Goal: Task Accomplishment & Management: Manage account settings

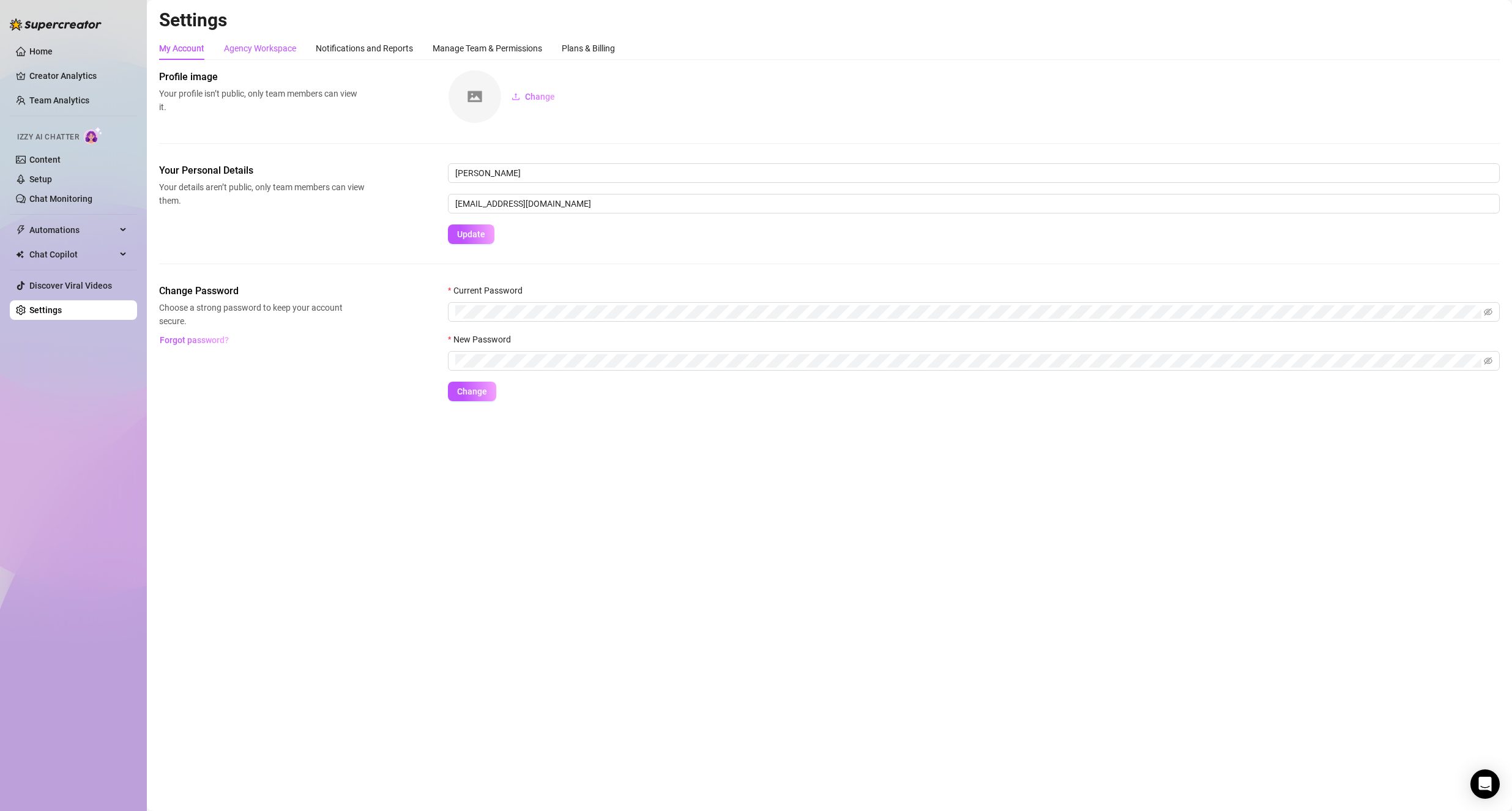
click at [260, 50] on div "Agency Workspace" at bounding box center [261, 48] width 73 height 13
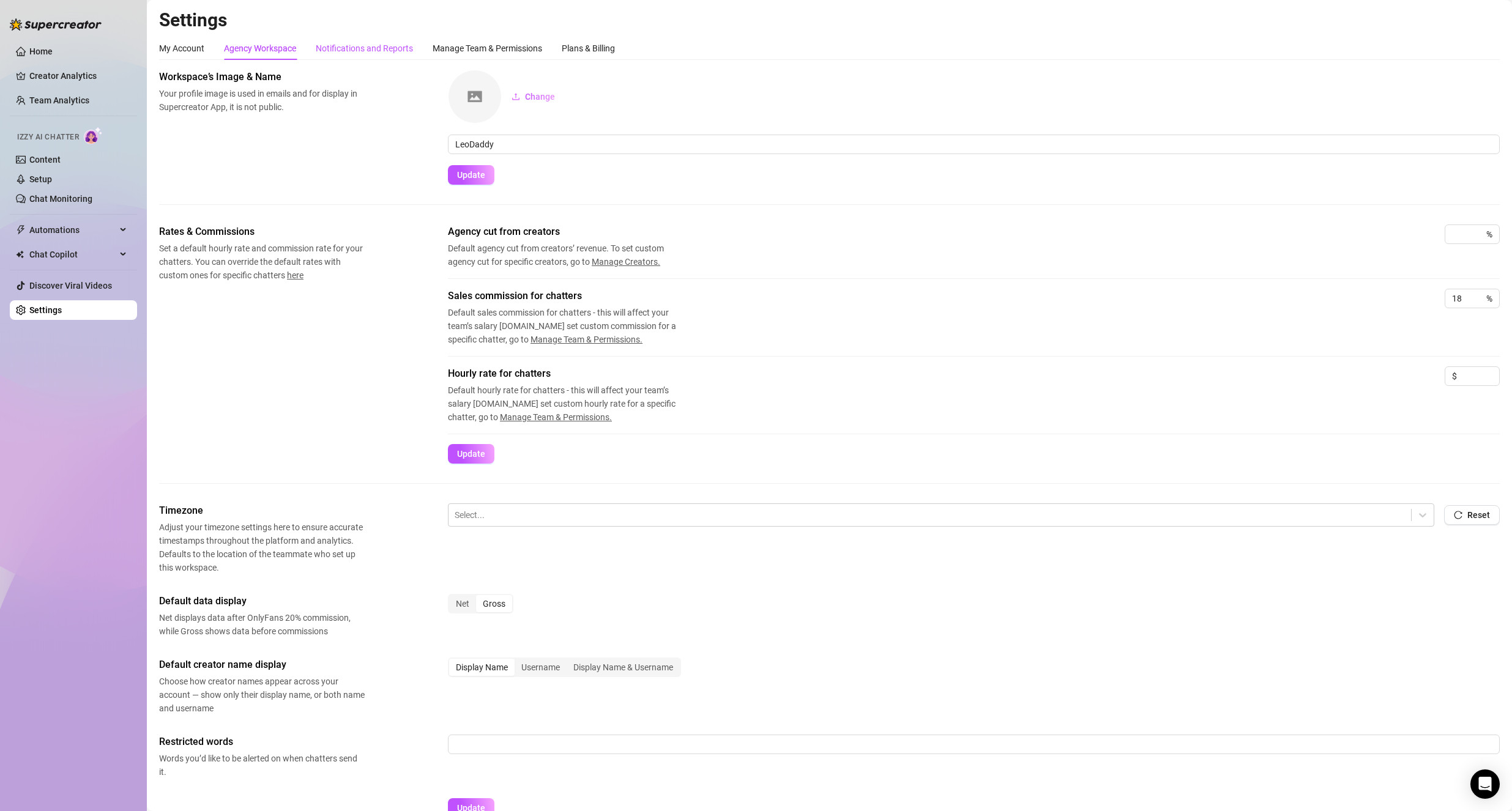
click at [352, 43] on div "Notifications and Reports" at bounding box center [364, 48] width 97 height 13
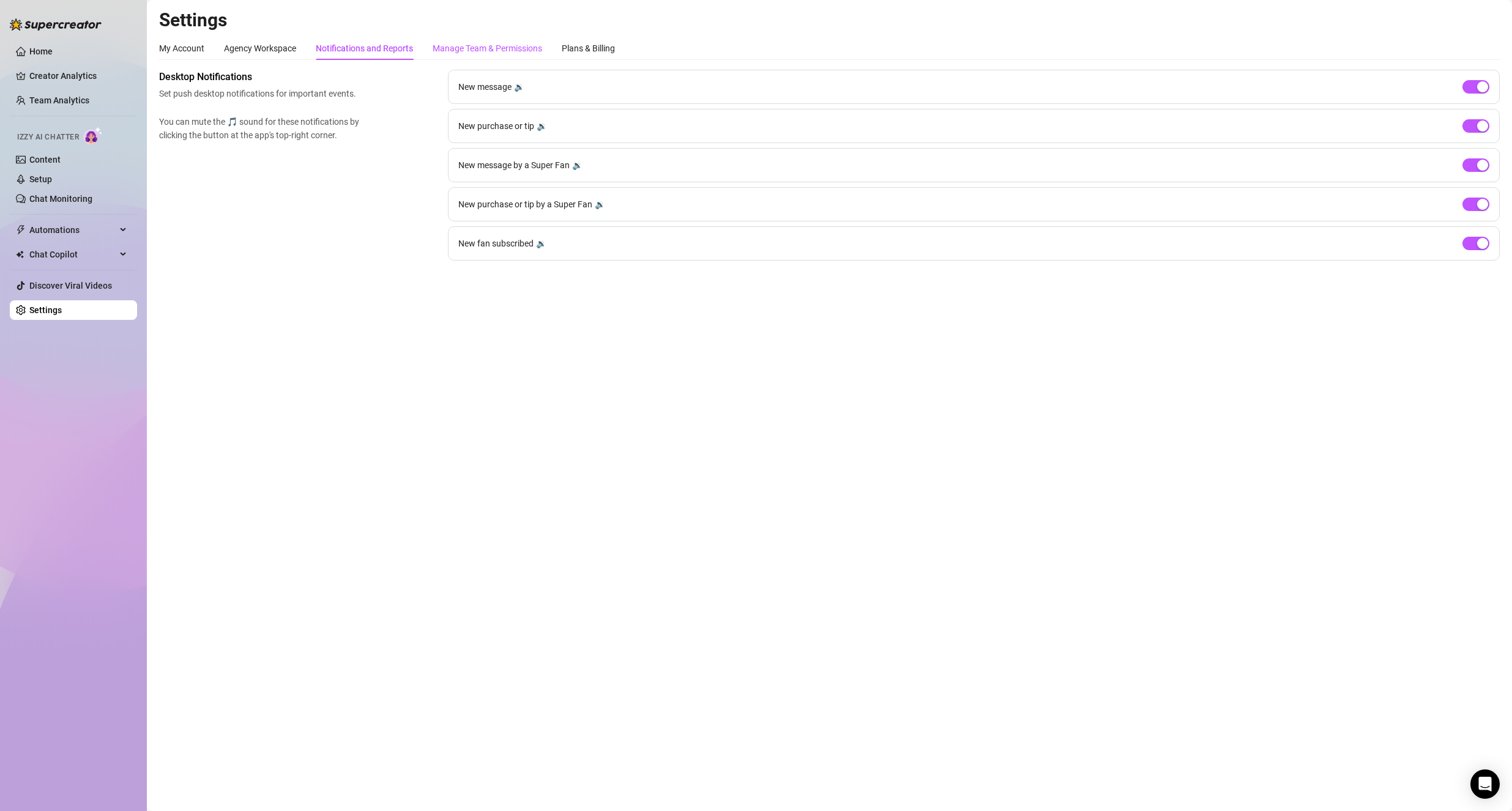
click at [481, 49] on div "Manage Team & Permissions" at bounding box center [487, 48] width 109 height 13
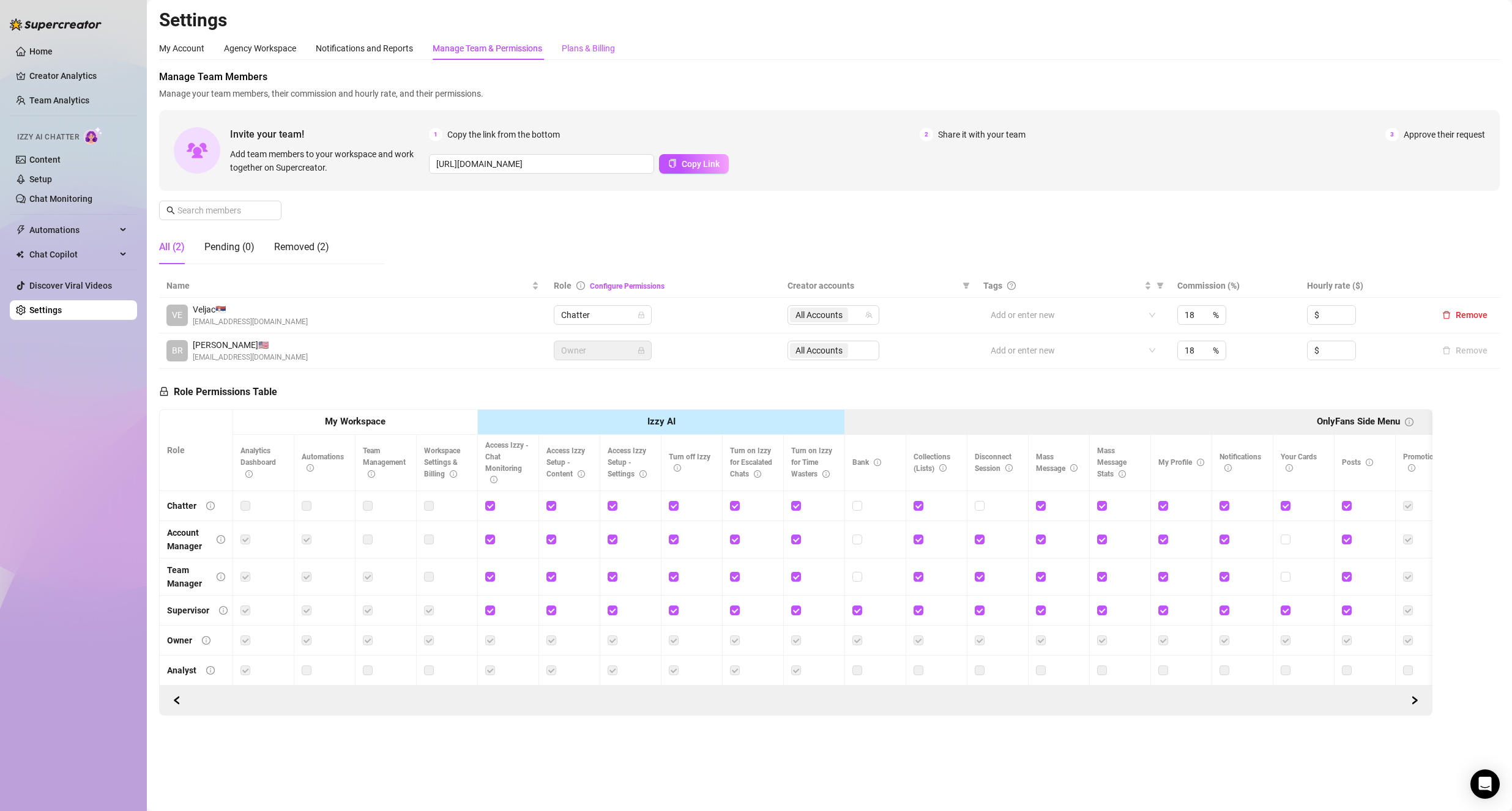
click at [578, 52] on div "Plans & Billing" at bounding box center [588, 48] width 53 height 13
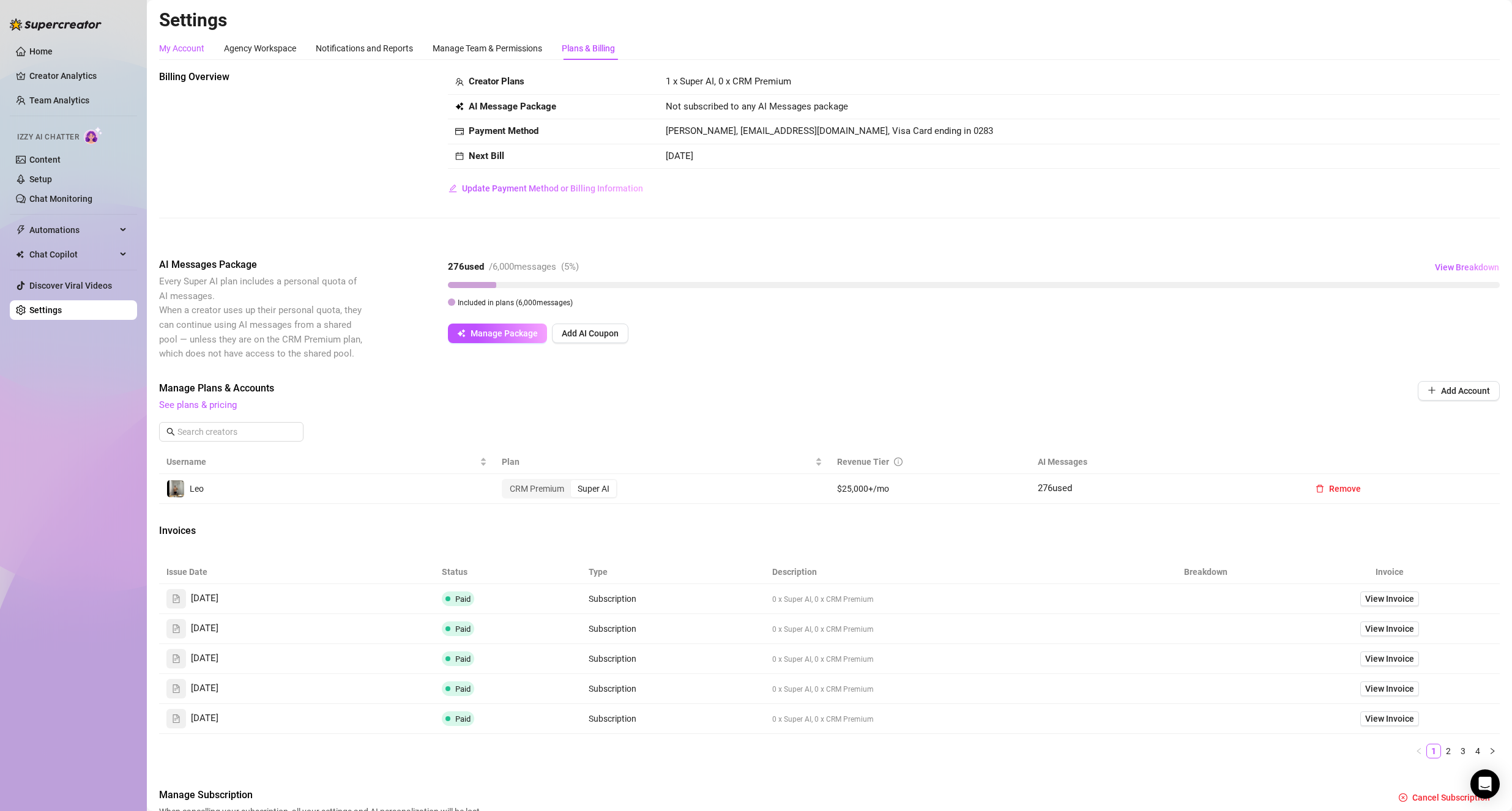
click at [181, 51] on div "My Account" at bounding box center [181, 48] width 45 height 13
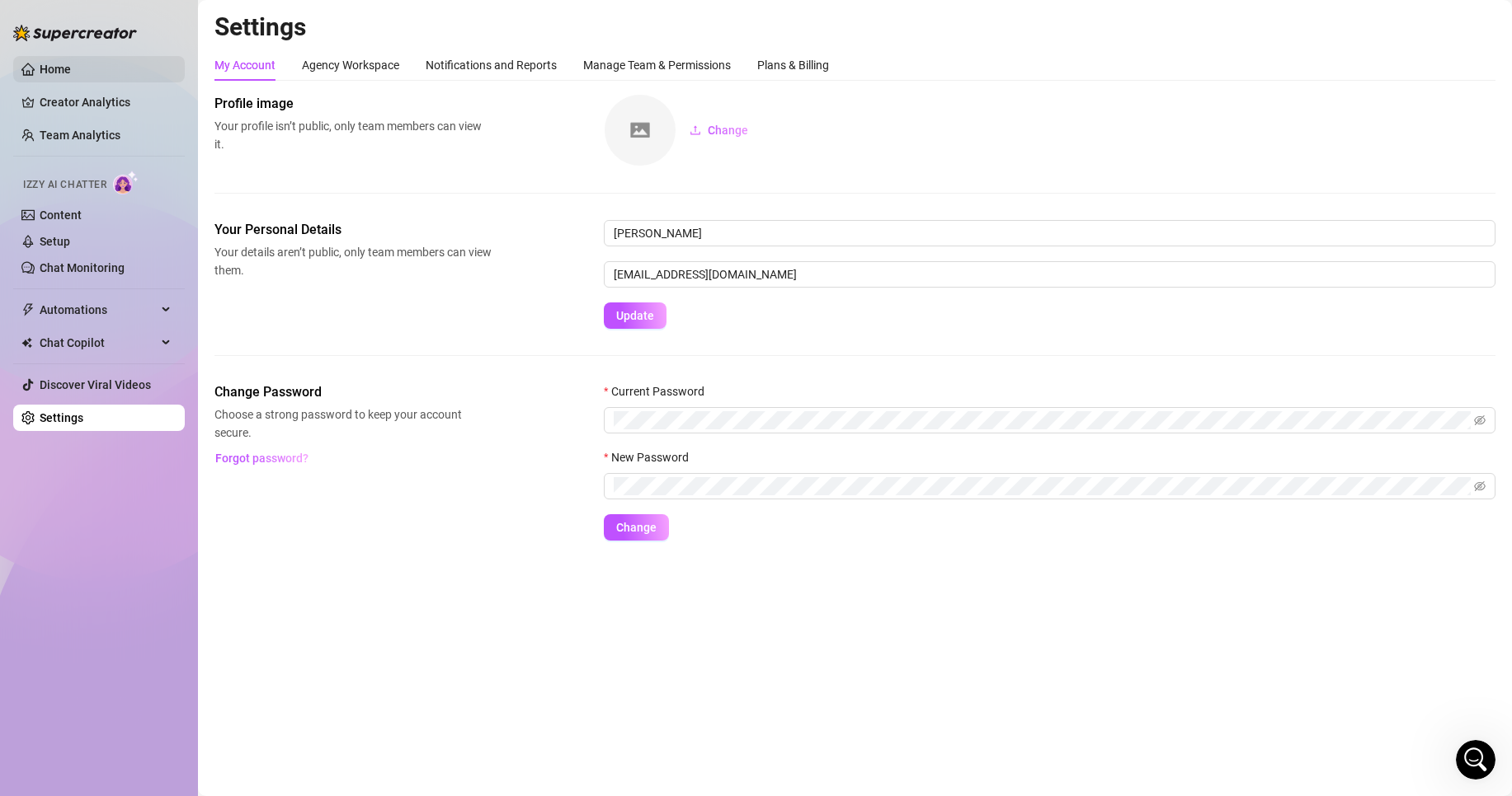
click at [70, 70] on link "Home" at bounding box center [55, 69] width 32 height 14
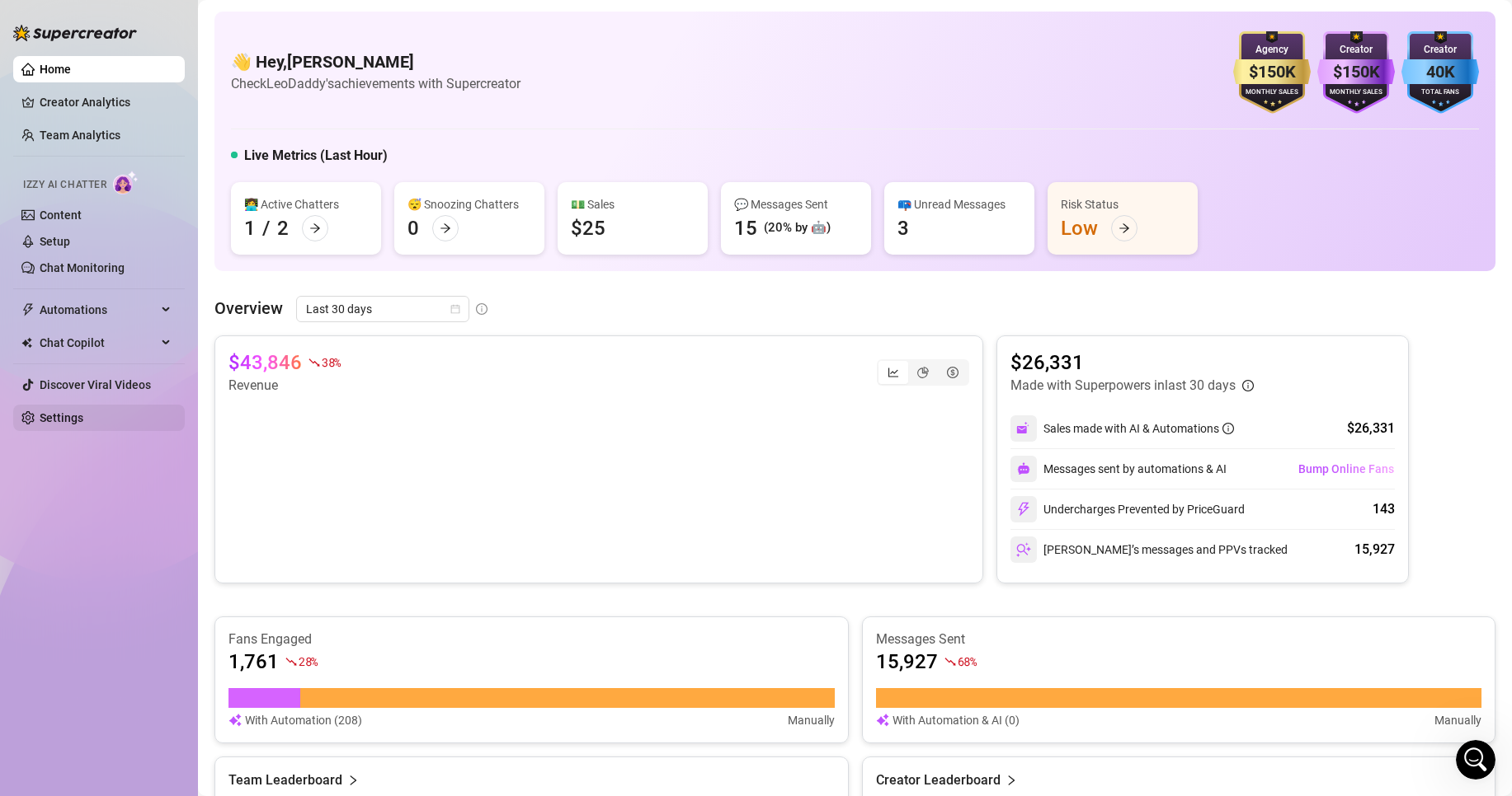
drag, startPoint x: 53, startPoint y: 397, endPoint x: 49, endPoint y: 420, distance: 23.3
click at [53, 392] on link "Discover Viral Videos" at bounding box center [95, 384] width 111 height 14
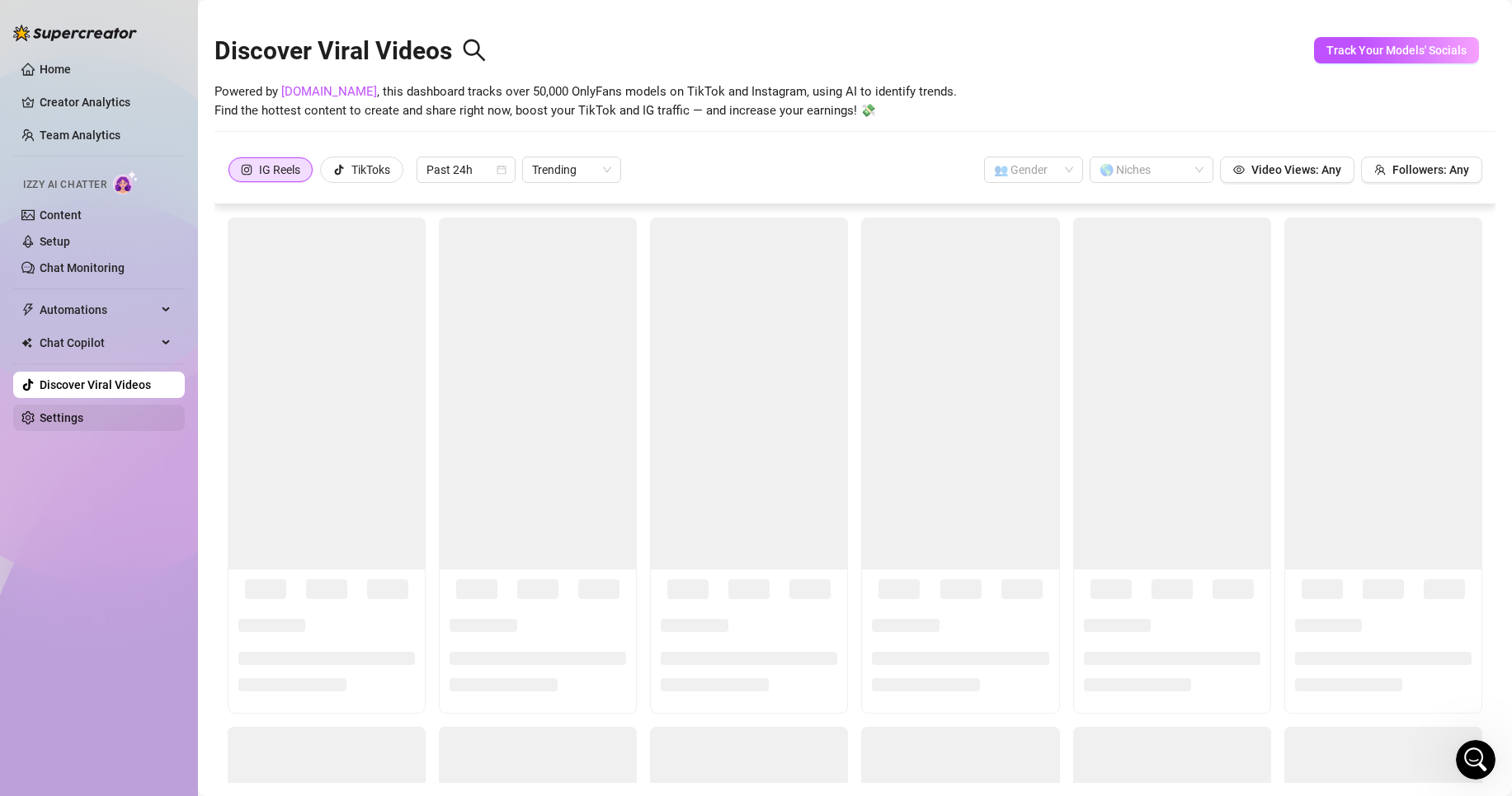
click at [49, 420] on link "Settings" at bounding box center [62, 418] width 43 height 14
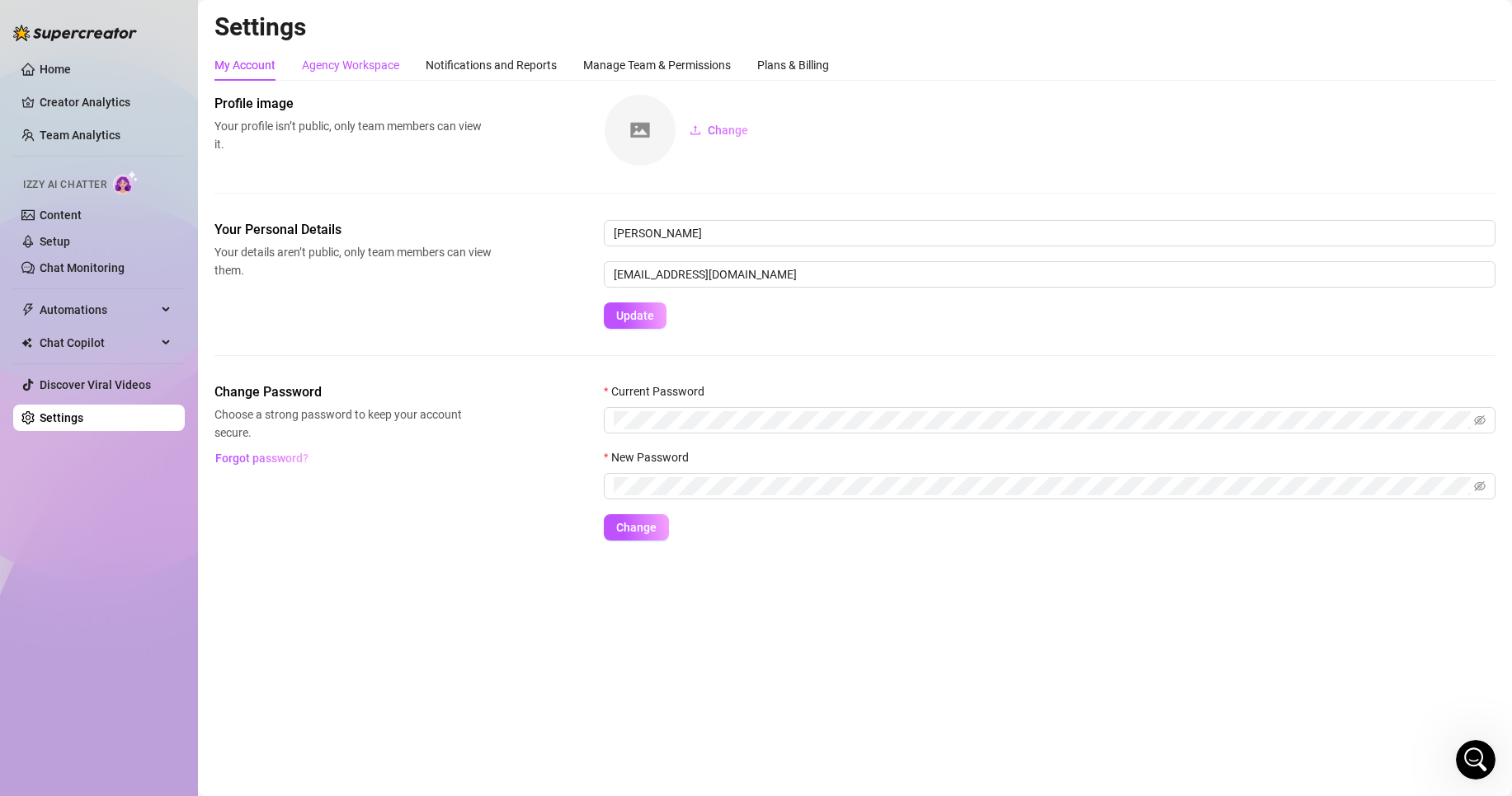
click at [357, 65] on div "Agency Workspace" at bounding box center [351, 65] width 98 height 18
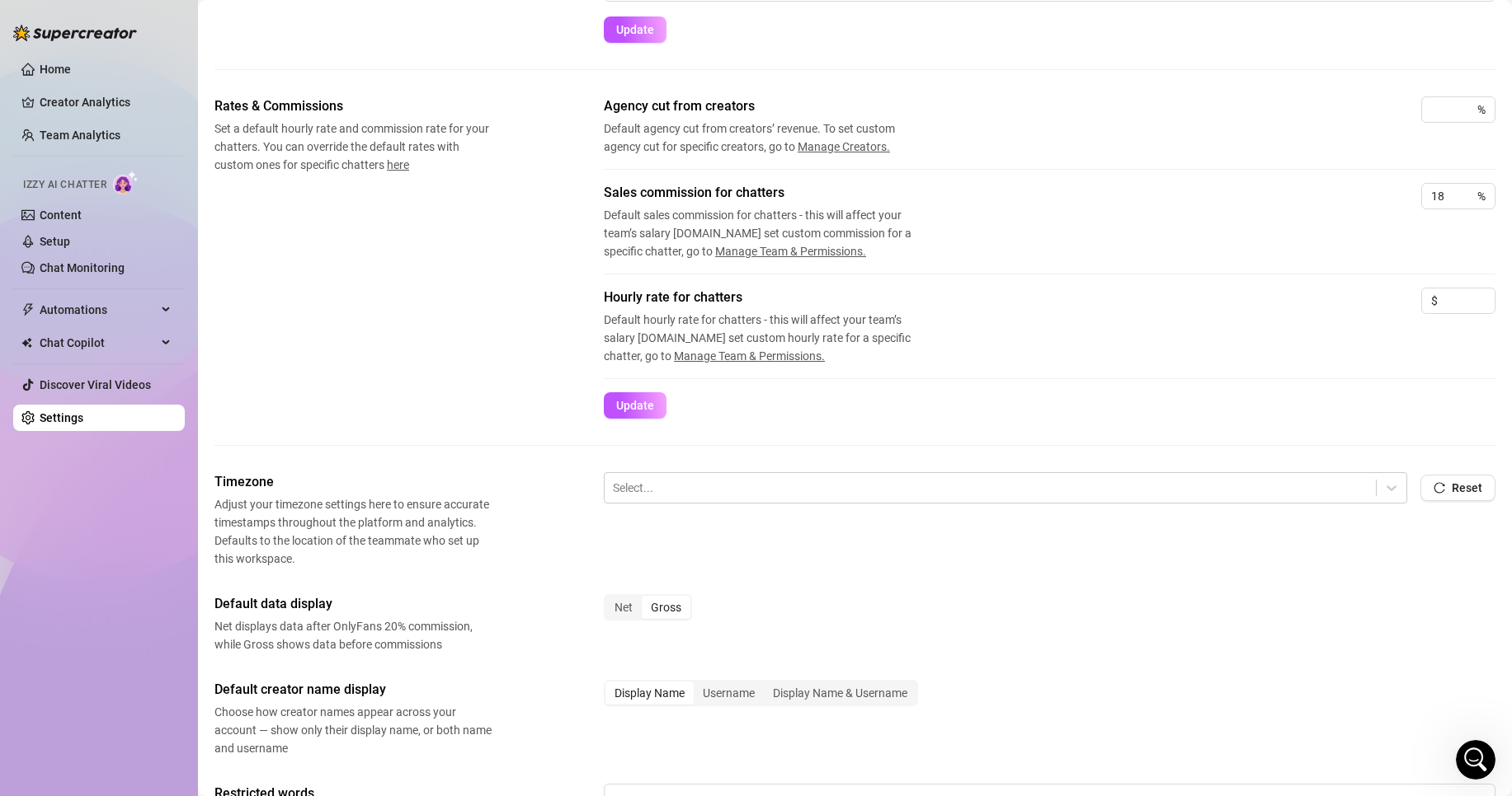
scroll to position [247, 0]
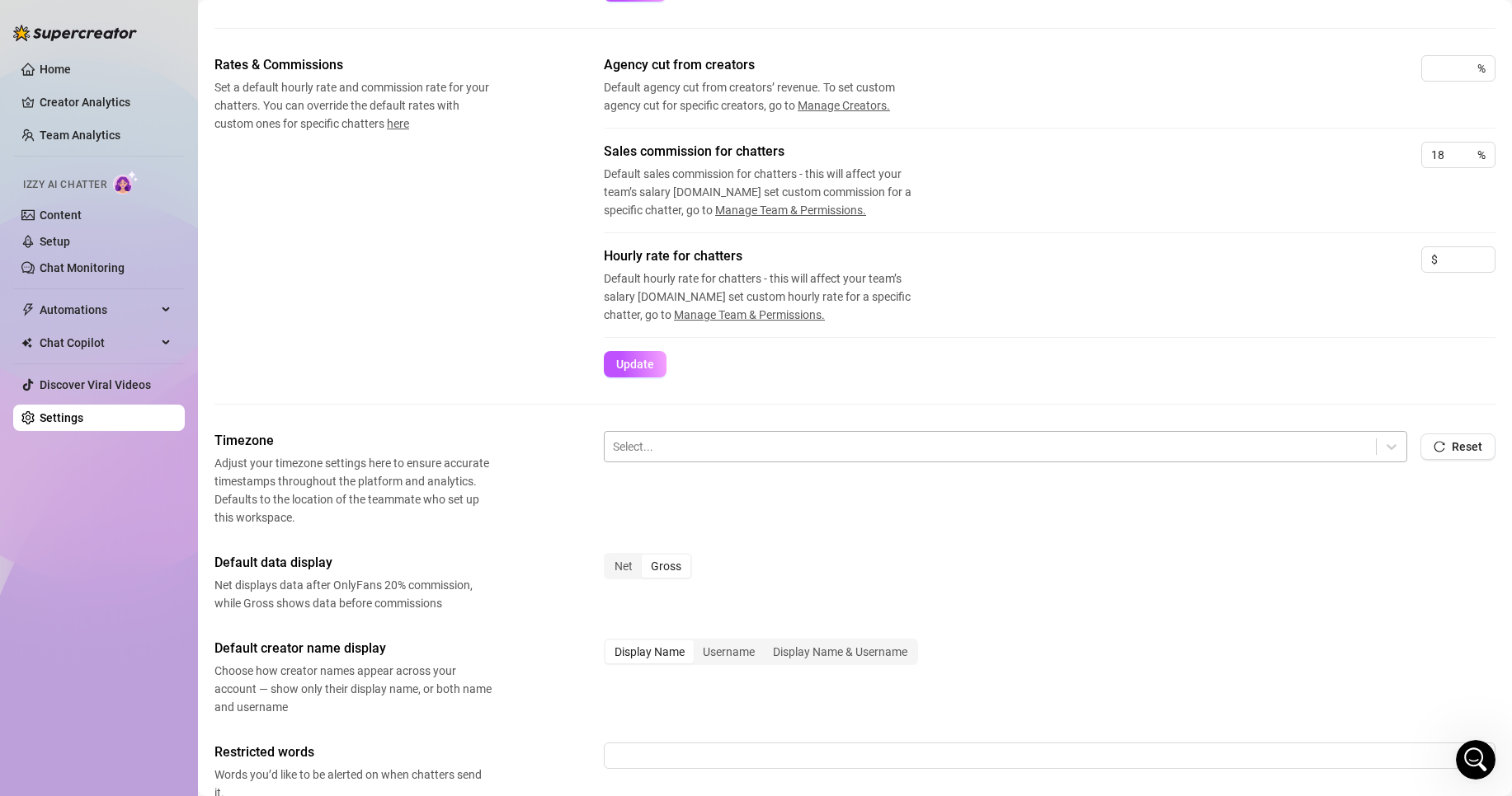
click at [883, 449] on div at bounding box center [990, 447] width 755 height 22
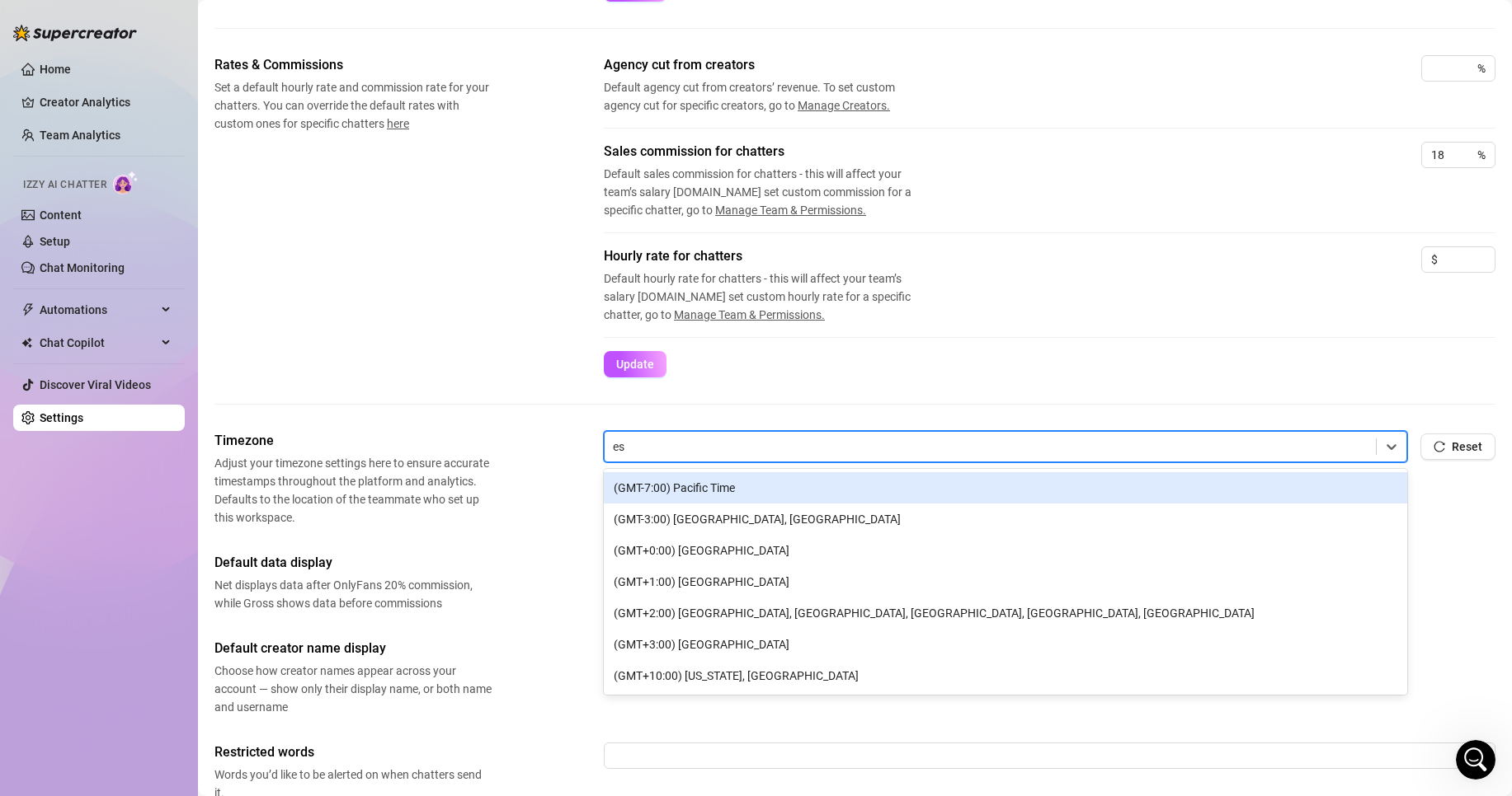
type input "est"
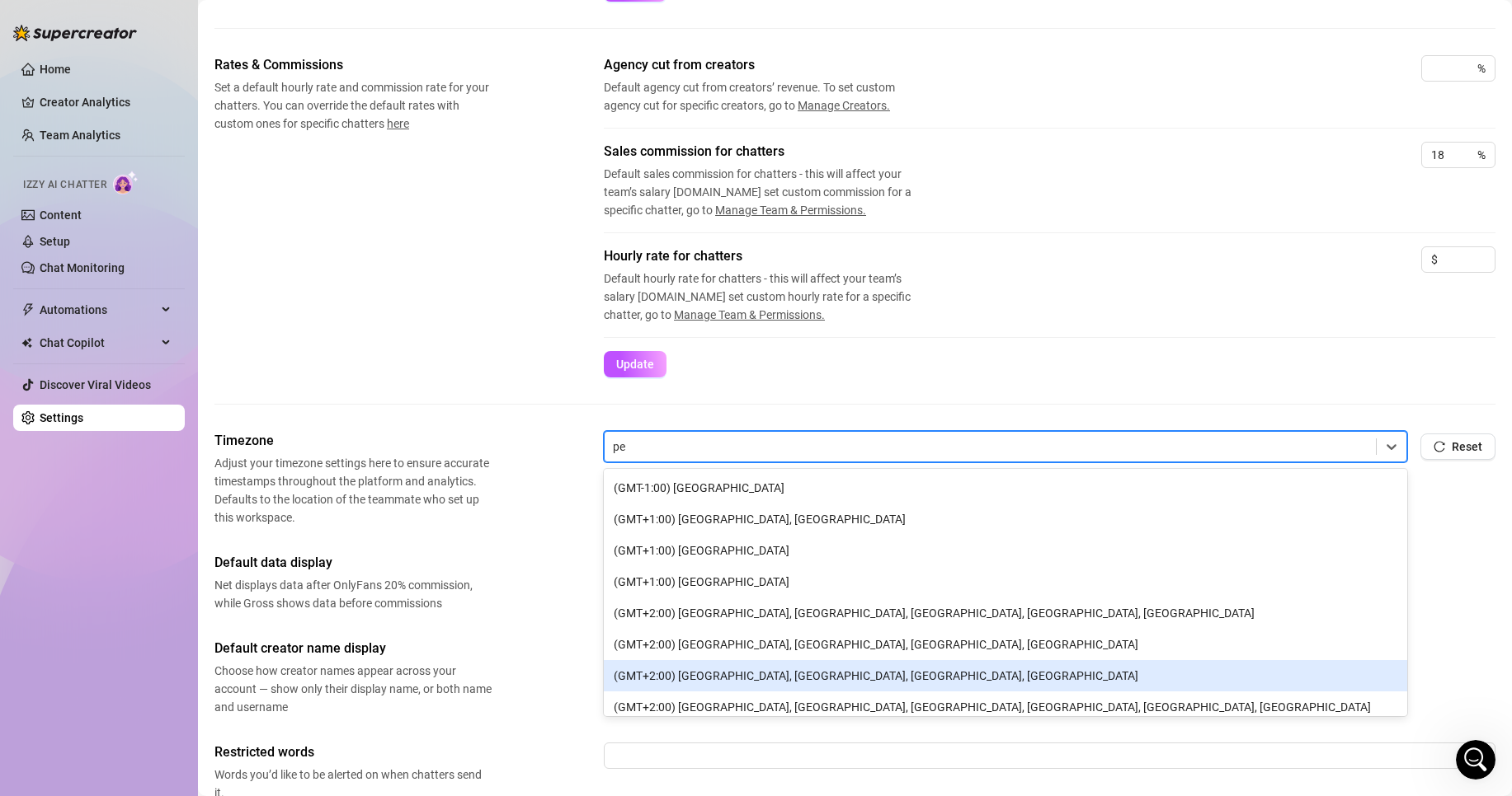
type input "p"
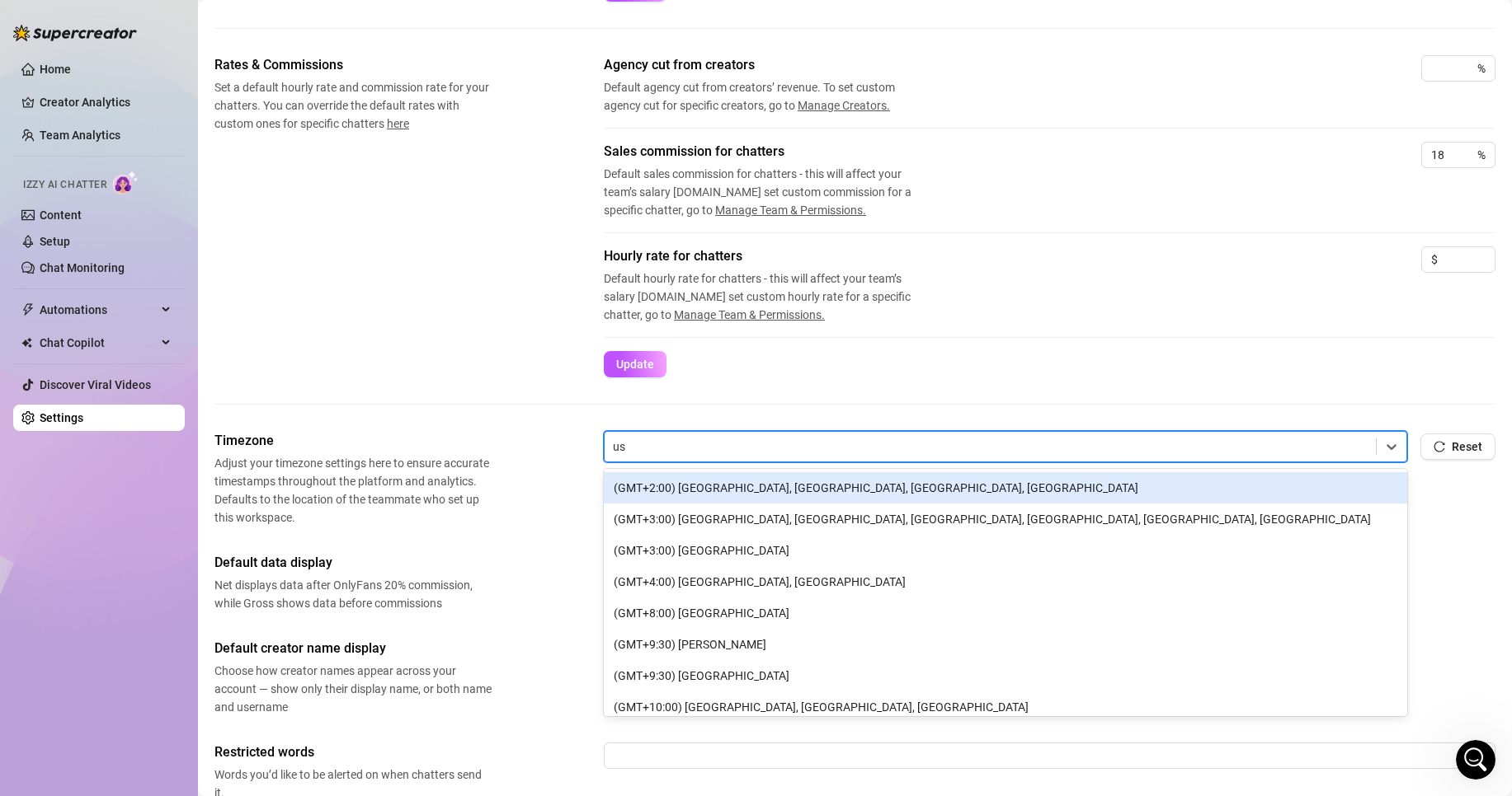
type input "u"
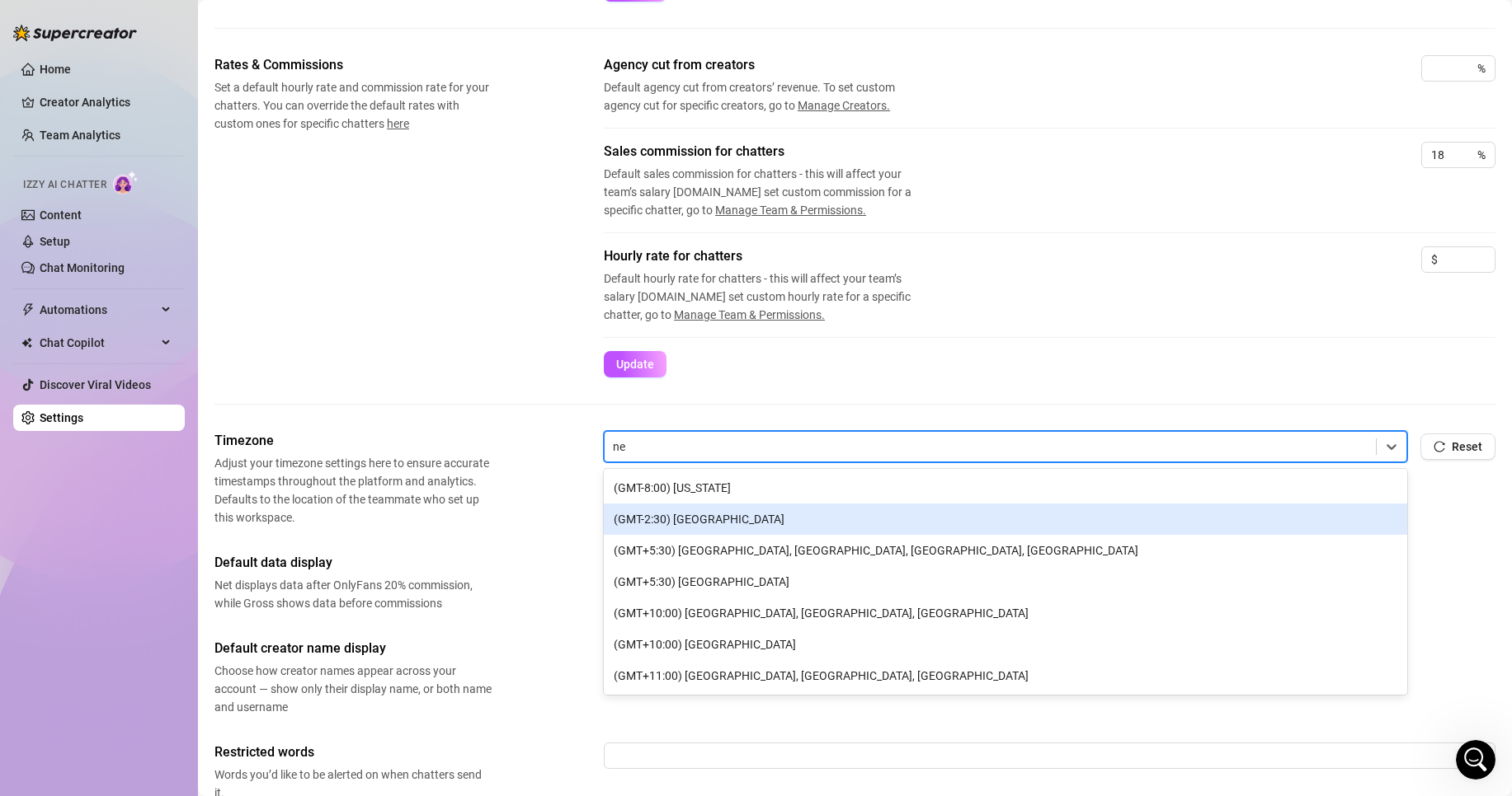
type input "n"
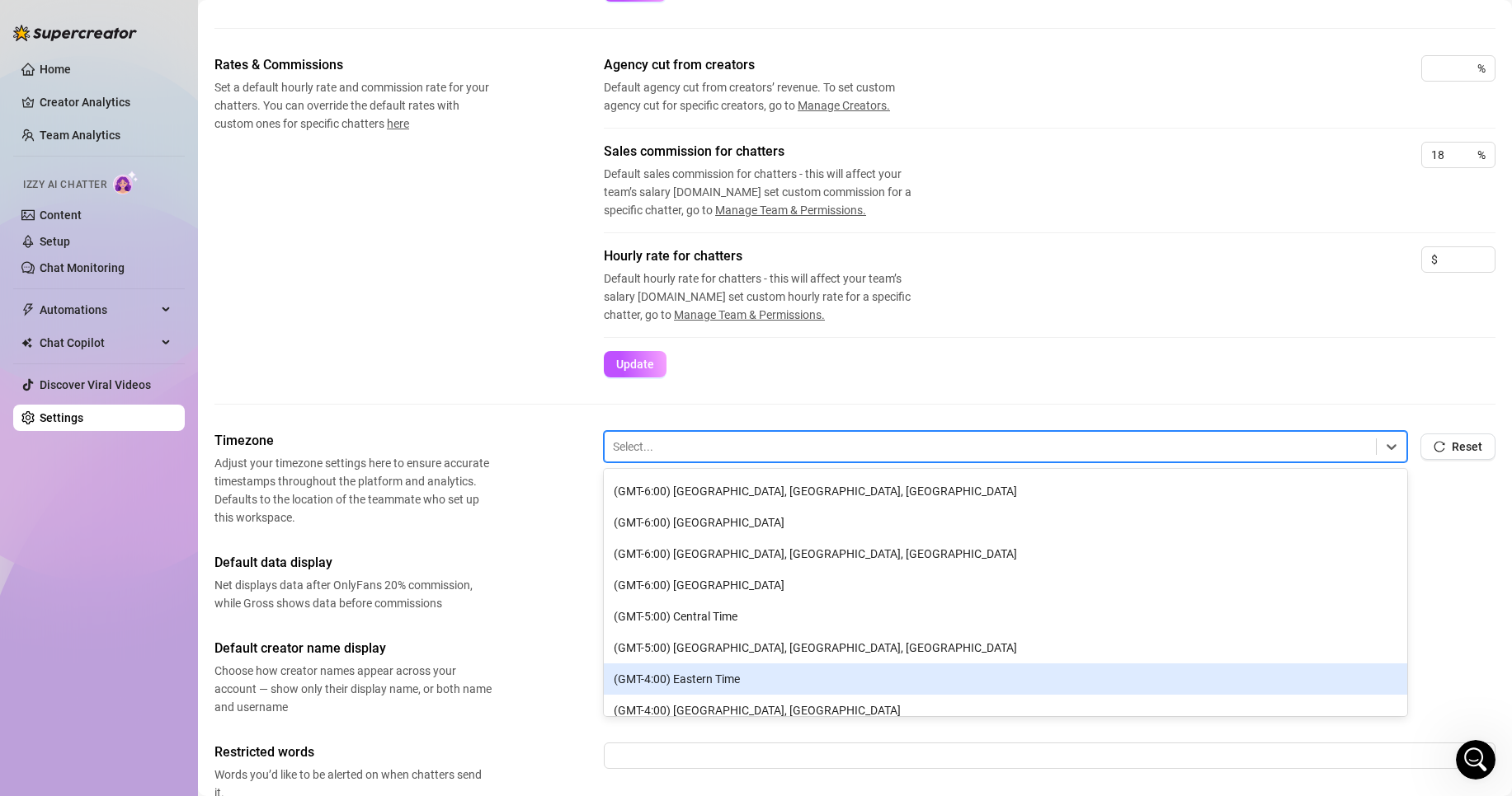
click at [707, 682] on div "(GMT-4:00) Eastern Time" at bounding box center [1005, 679] width 804 height 32
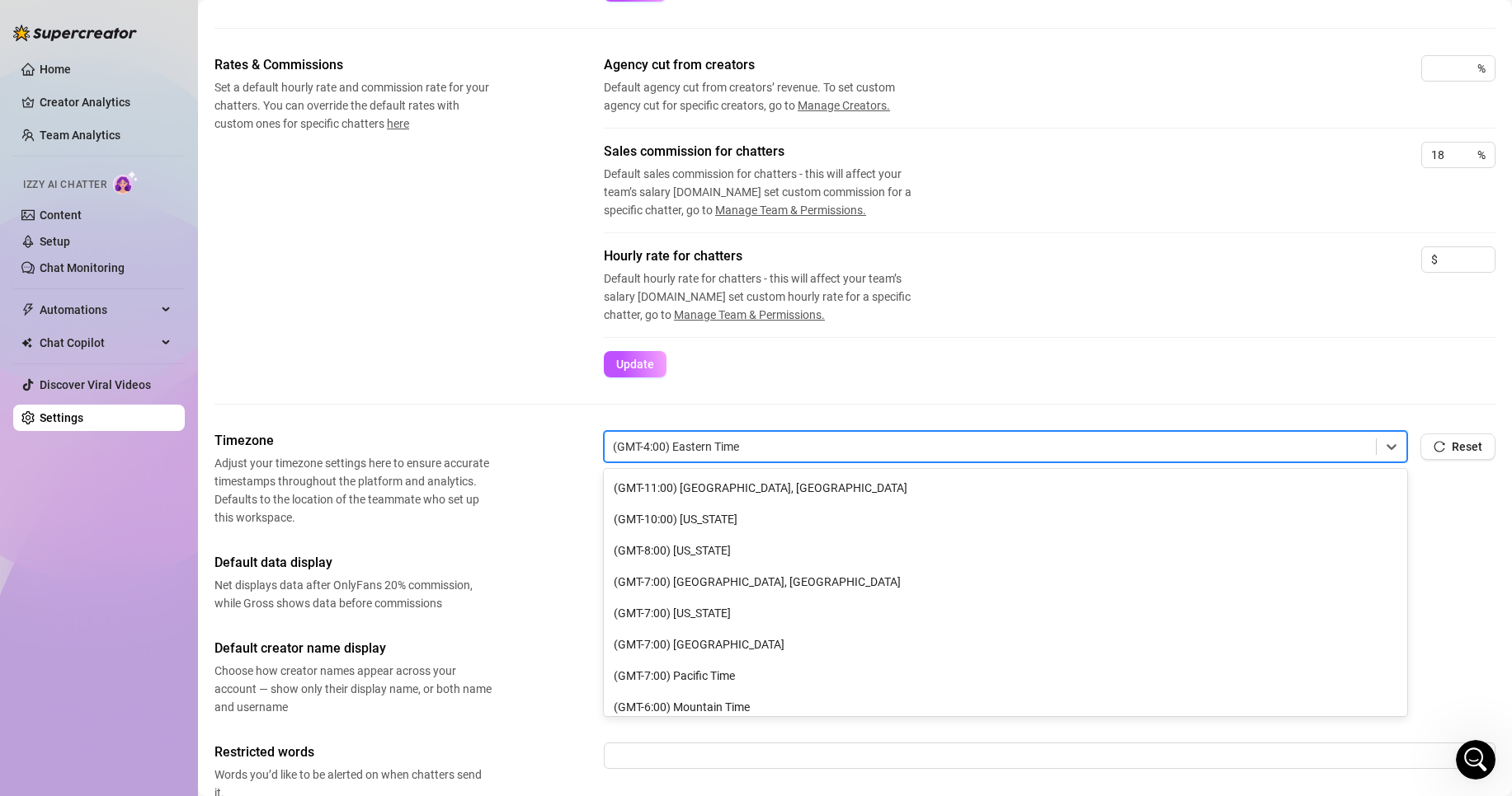
click at [749, 450] on div at bounding box center [990, 447] width 755 height 22
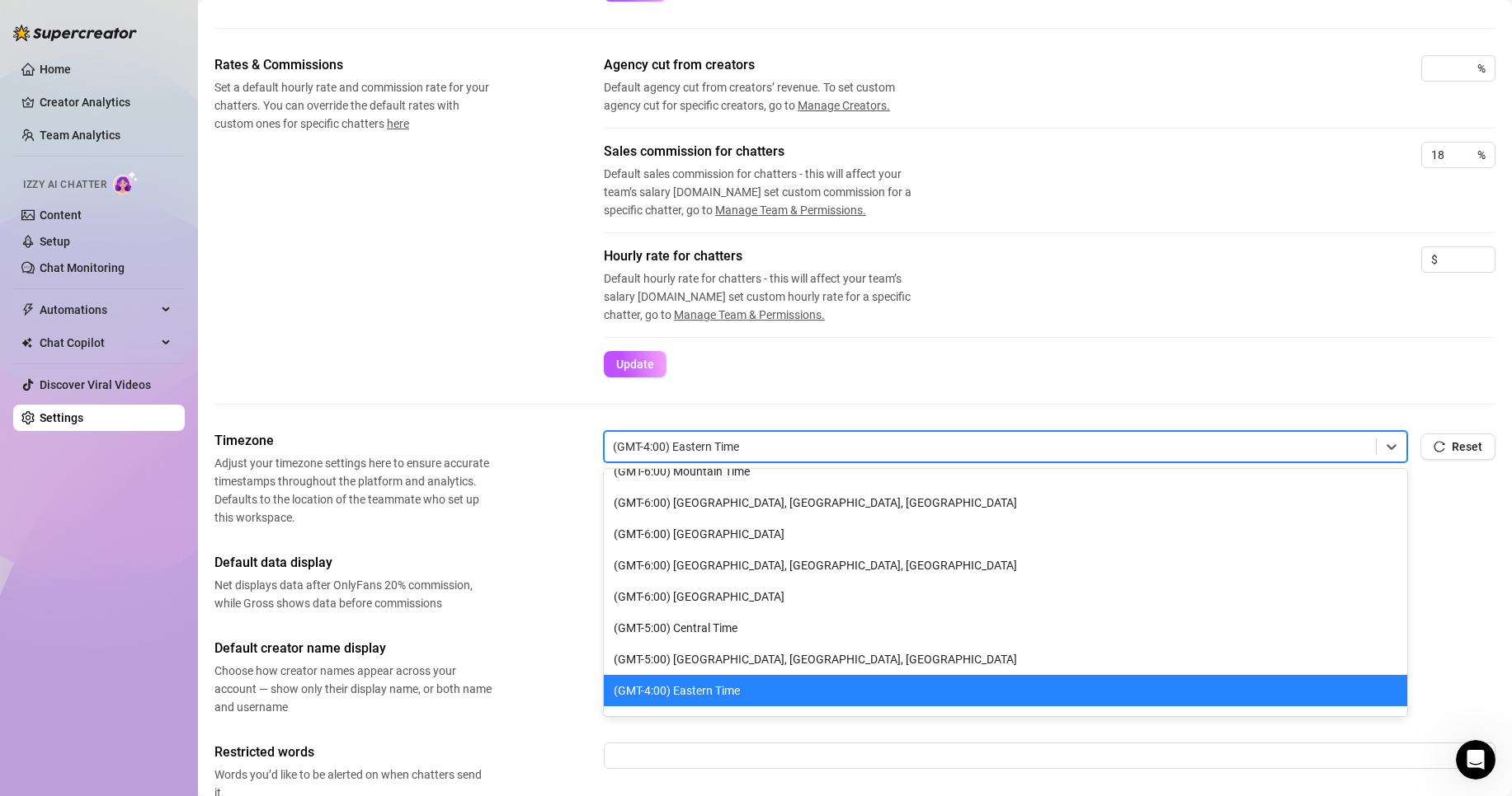
click at [721, 696] on div "(GMT-4:00) Eastern Time" at bounding box center [1005, 690] width 804 height 32
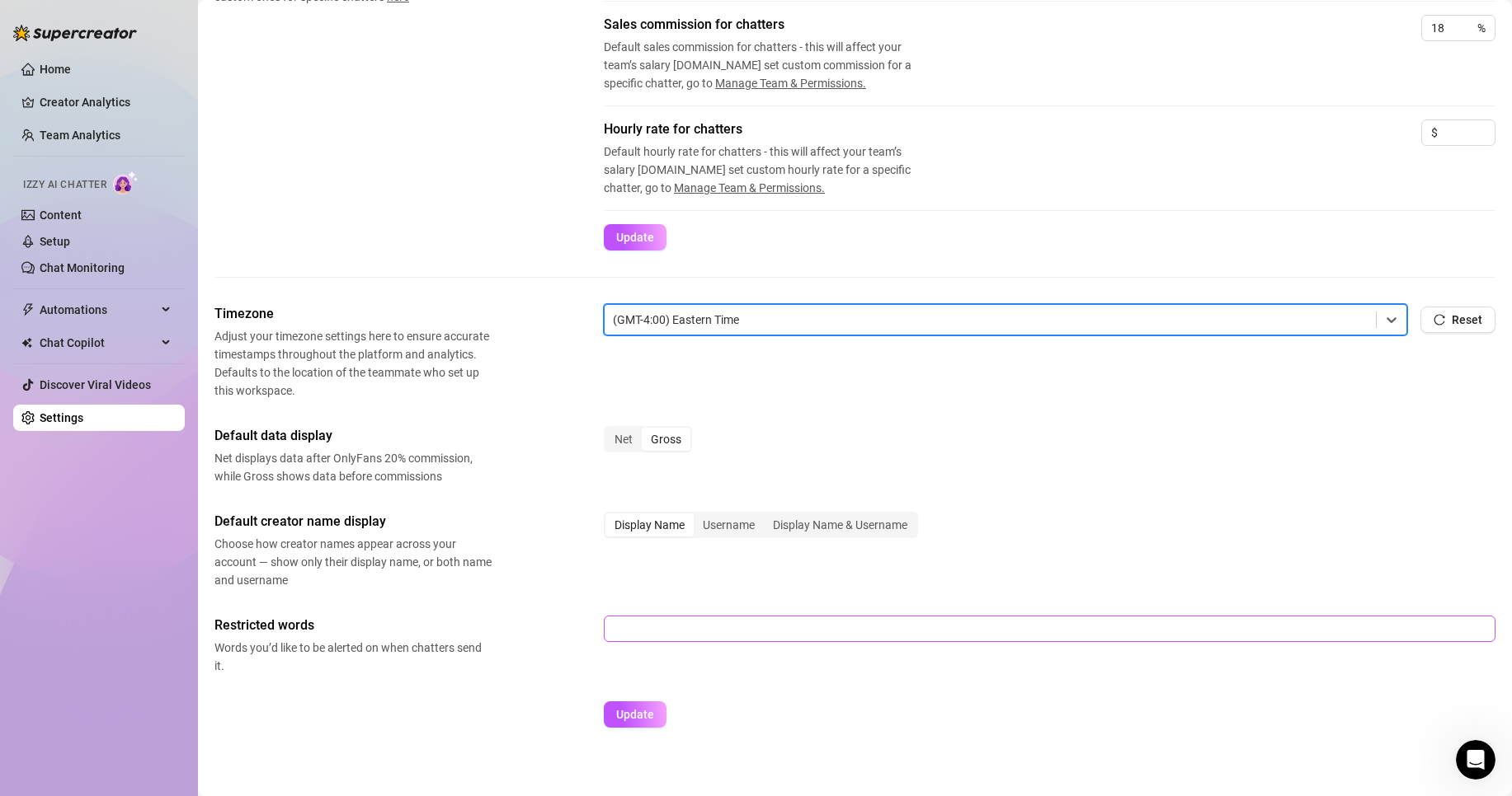
scroll to position [390, 0]
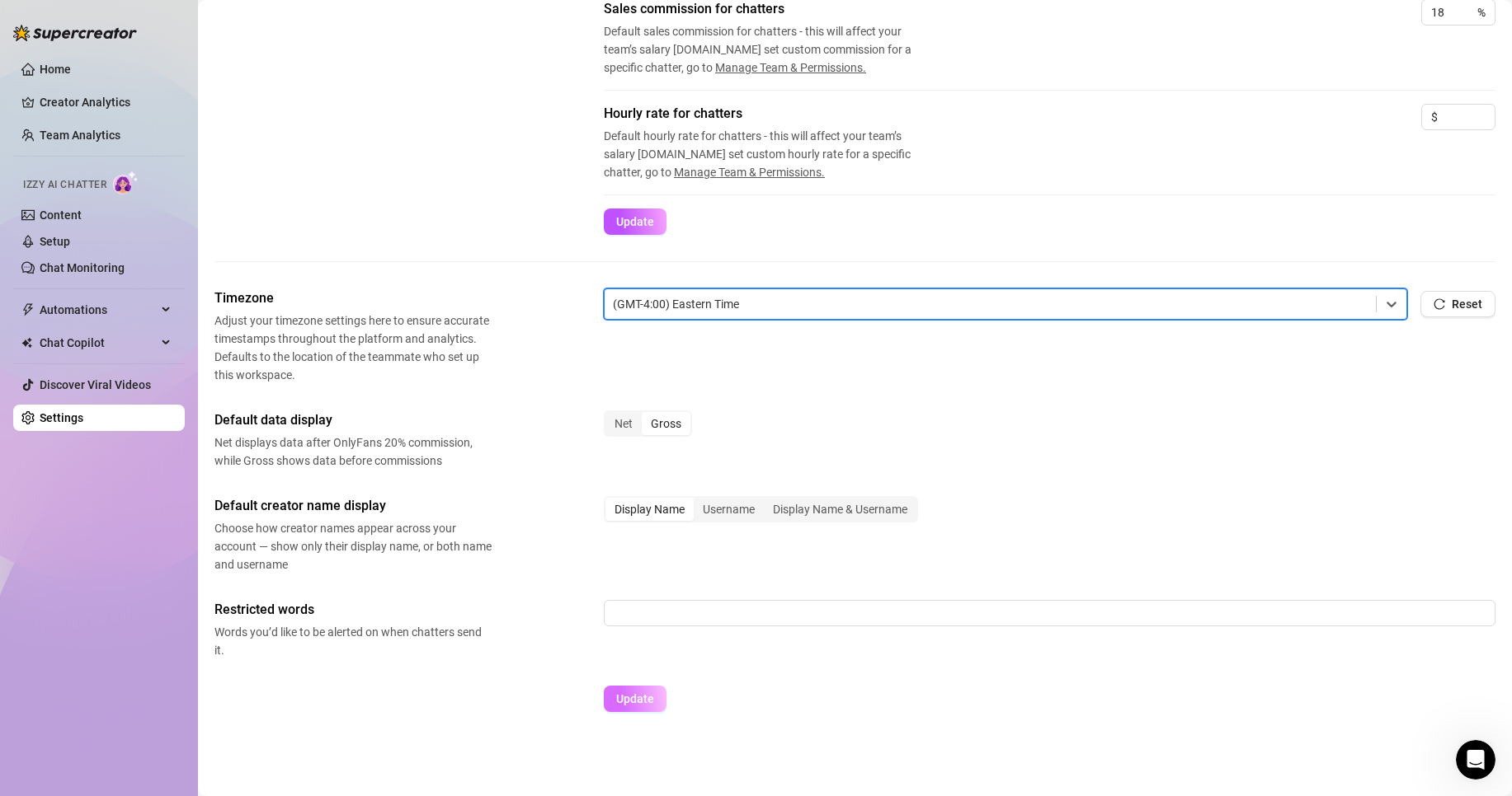
click at [652, 695] on span "Update" at bounding box center [635, 699] width 38 height 14
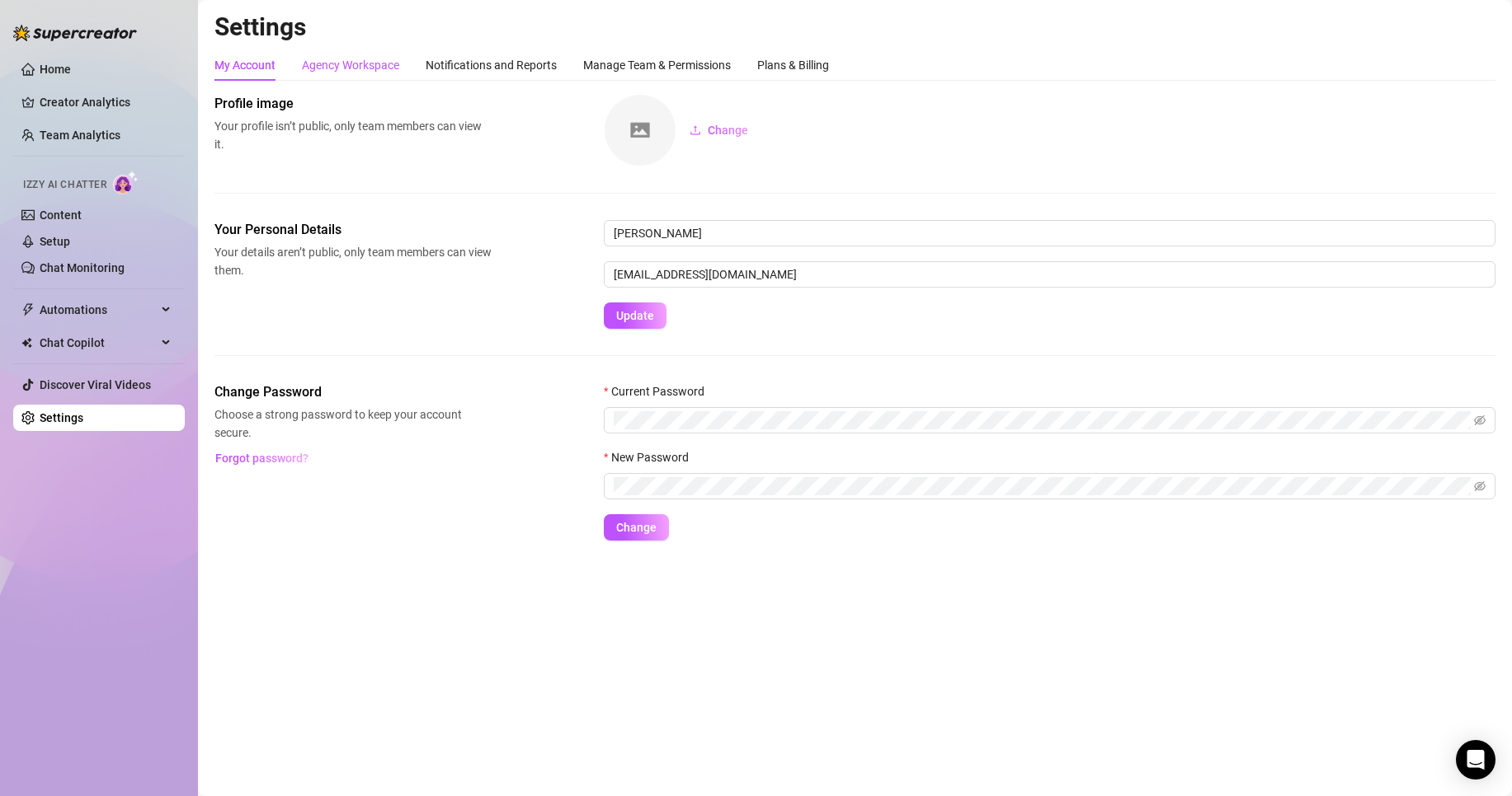
click at [363, 62] on div "Agency Workspace" at bounding box center [351, 65] width 98 height 18
